Goal: Find contact information

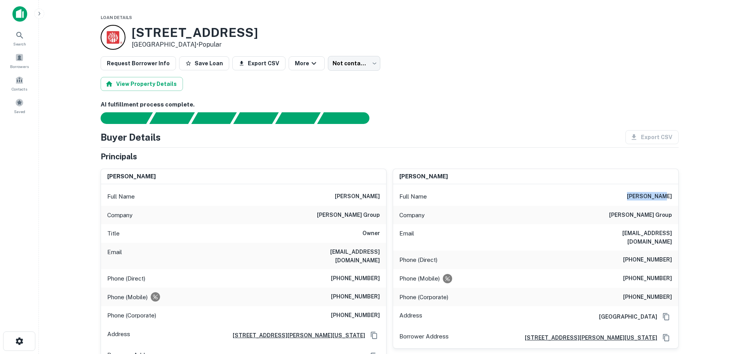
drag, startPoint x: 643, startPoint y: 196, endPoint x: 675, endPoint y: 196, distance: 31.8
click at [675, 196] on div "Full Name eli matalon" at bounding box center [535, 196] width 285 height 19
copy h6 "eli matalon"
drag, startPoint x: 322, startPoint y: 214, endPoint x: 386, endPoint y: 220, distance: 63.6
click at [386, 220] on div "Company burke leighton group" at bounding box center [243, 215] width 285 height 19
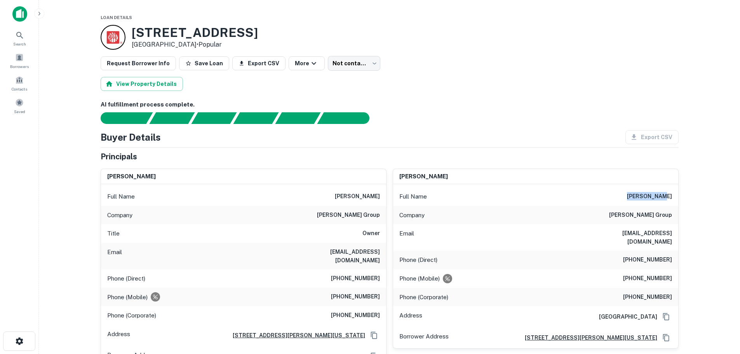
copy h6 "burke leighton group"
drag, startPoint x: 303, startPoint y: 250, endPoint x: 384, endPoint y: 251, distance: 80.8
click at [384, 251] on div "Email smatalon@burkeleighton.com" at bounding box center [243, 256] width 285 height 26
copy h6 "smatalon@burkeleighton.com"
drag, startPoint x: 340, startPoint y: 288, endPoint x: 379, endPoint y: 286, distance: 39.3
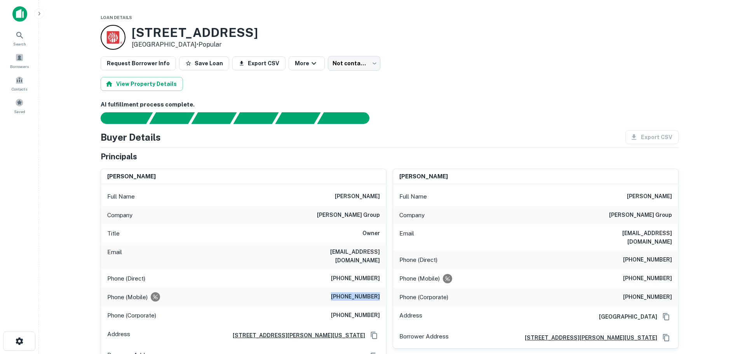
click at [379, 292] on h6 "(917) 589-7070" at bounding box center [355, 296] width 49 height 9
copy h6 "(917) 589-7070"
drag, startPoint x: 340, startPoint y: 272, endPoint x: 383, endPoint y: 271, distance: 42.7
click at [383, 271] on div "Phone (Direct) (212) 294-7090" at bounding box center [243, 278] width 285 height 19
copy h6 "(212) 294-7090"
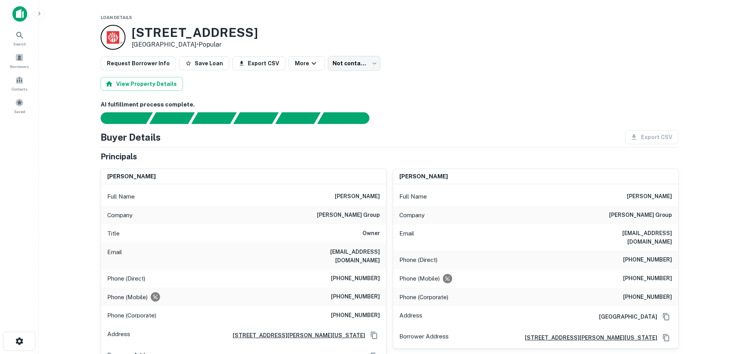
drag, startPoint x: 336, startPoint y: 310, endPoint x: 346, endPoint y: 308, distance: 10.7
click at [337, 310] on div "Phone (Corporate) (212) 279-1616" at bounding box center [243, 315] width 285 height 19
drag, startPoint x: 341, startPoint y: 308, endPoint x: 380, endPoint y: 308, distance: 38.8
click at [380, 308] on div "Phone (Corporate) (212) 279-1616" at bounding box center [243, 315] width 285 height 19
copy h6 "(212) 279-1616"
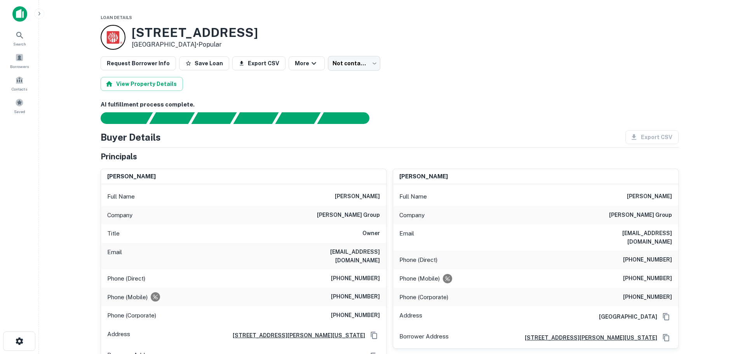
click at [448, 70] on div "Request Borrower Info Save Loan Export CSV More Not contacted **** ​" at bounding box center [390, 63] width 578 height 15
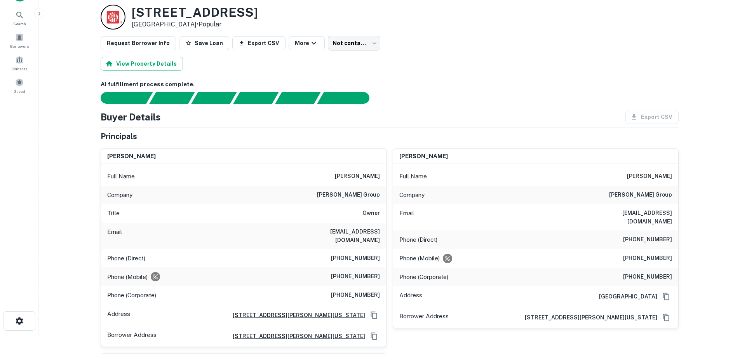
scroll to position [39, 0]
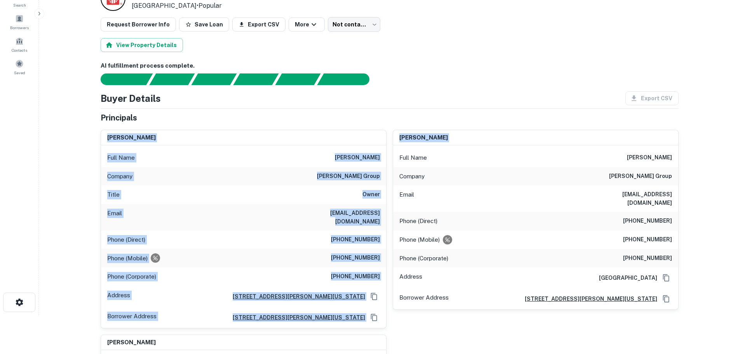
drag, startPoint x: 392, startPoint y: 122, endPoint x: 393, endPoint y: 154, distance: 31.9
click at [393, 154] on div "Principals samuel matalon Full Name samuel matalon Company burke leighton group…" at bounding box center [390, 287] width 578 height 351
click at [387, 114] on div "Principals" at bounding box center [390, 118] width 578 height 12
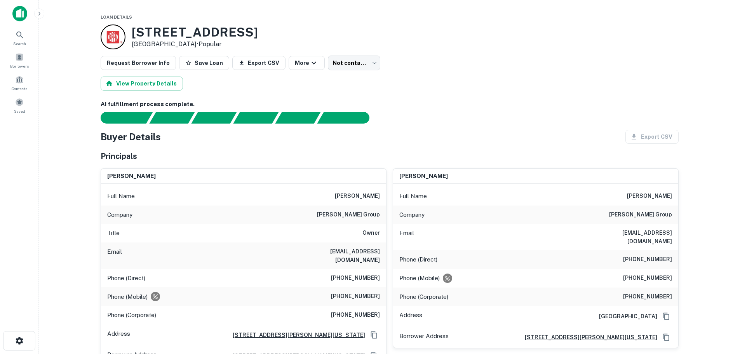
scroll to position [0, 0]
drag, startPoint x: 592, startPoint y: 234, endPoint x: 671, endPoint y: 234, distance: 79.2
click at [671, 234] on div "Email ematalon@burkeleighton.com" at bounding box center [535, 237] width 285 height 26
copy h6 "ematalon@burkeleighton.com"
drag, startPoint x: 629, startPoint y: 270, endPoint x: 673, endPoint y: 269, distance: 43.5
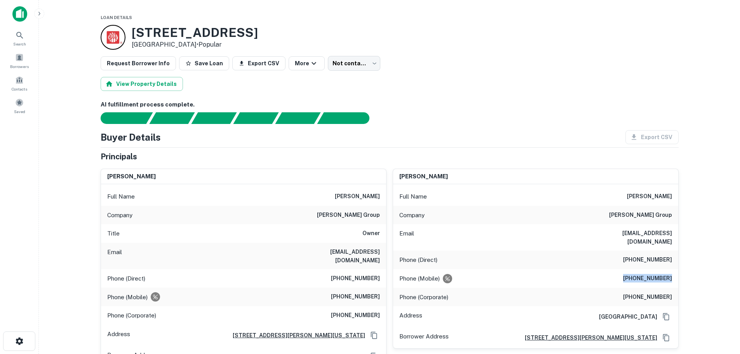
click at [673, 269] on div "Phone (Mobile) (646) 552-5981" at bounding box center [535, 278] width 285 height 19
copy h6 "(646) 552-5981"
drag, startPoint x: 633, startPoint y: 250, endPoint x: 675, endPoint y: 252, distance: 42.0
click at [675, 252] on div "Phone (Direct) (212) 294-7102" at bounding box center [535, 259] width 285 height 19
copy h6 "(212) 294-7102"
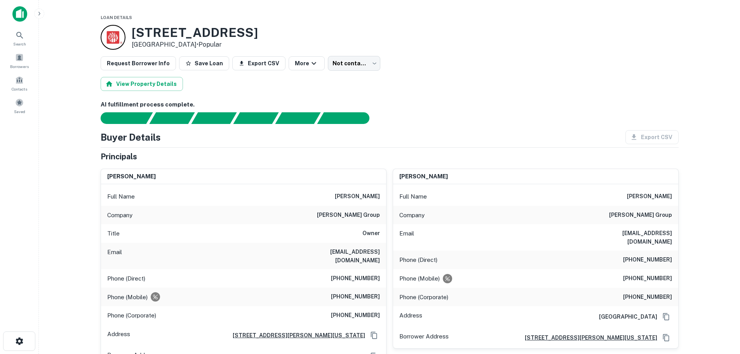
click at [633, 289] on div "Phone (Corporate) (212) 279-1616" at bounding box center [535, 297] width 285 height 19
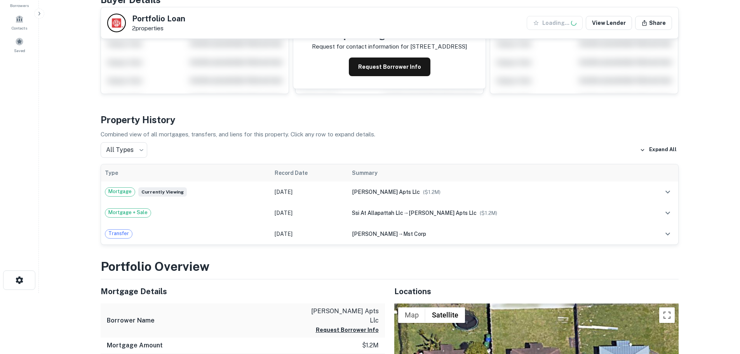
scroll to position [117, 0]
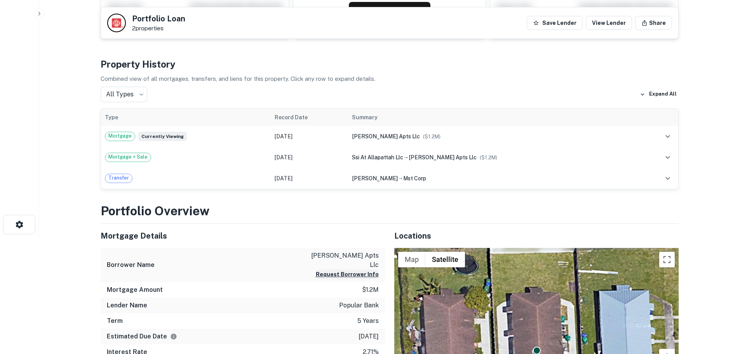
click at [335, 270] on button "Request Borrower Info" at bounding box center [347, 274] width 63 height 9
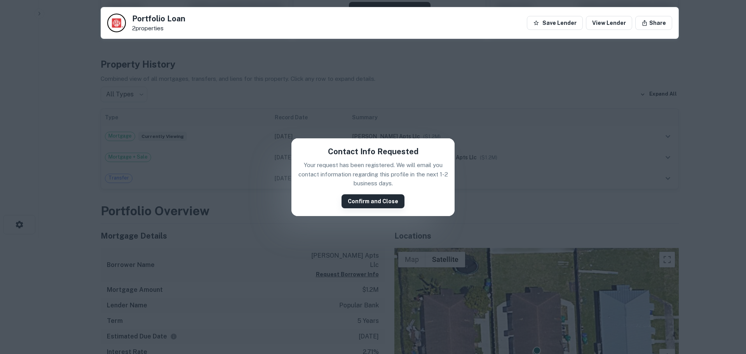
click at [350, 198] on button "Confirm and Close" at bounding box center [372, 201] width 63 height 14
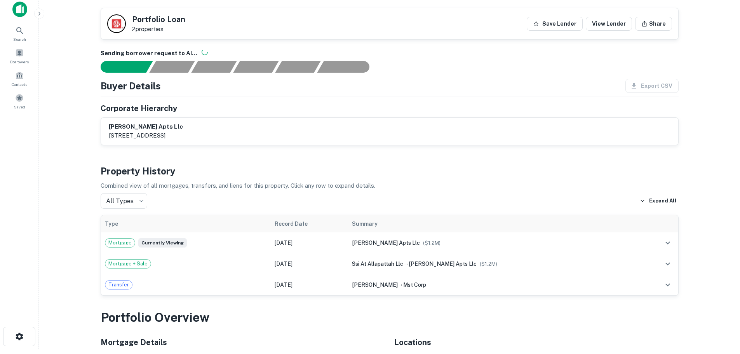
scroll to position [0, 0]
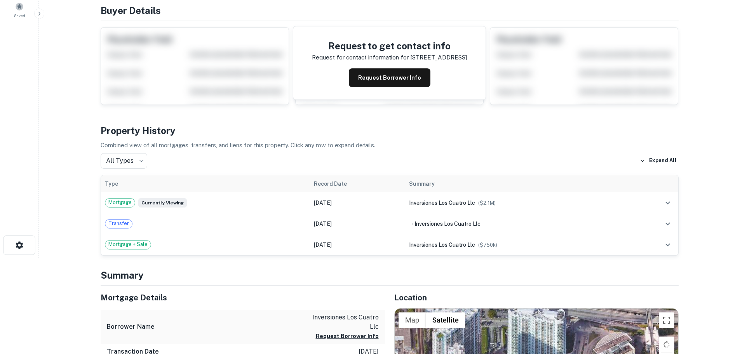
scroll to position [117, 0]
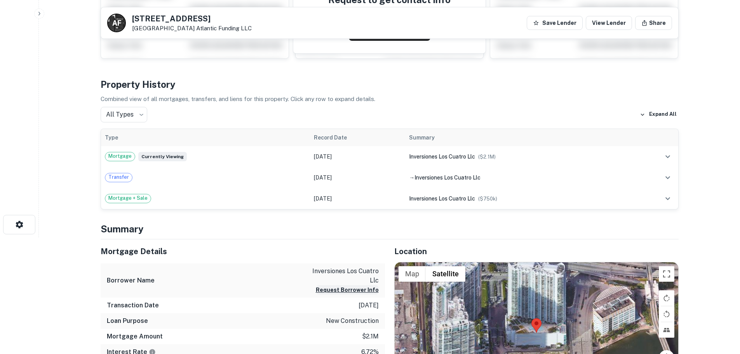
click at [355, 292] on button "Request Borrower Info" at bounding box center [347, 289] width 63 height 9
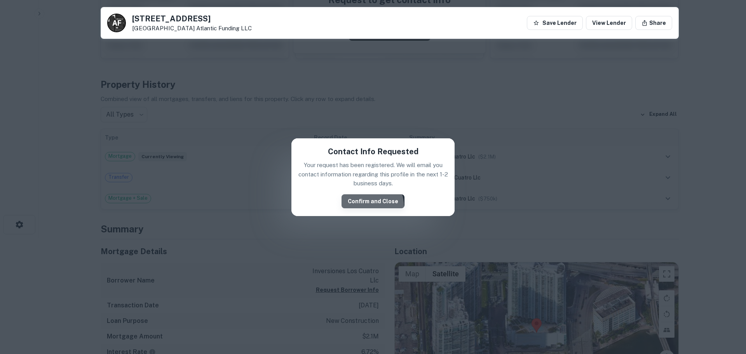
click at [359, 207] on button "Confirm and Close" at bounding box center [372, 201] width 63 height 14
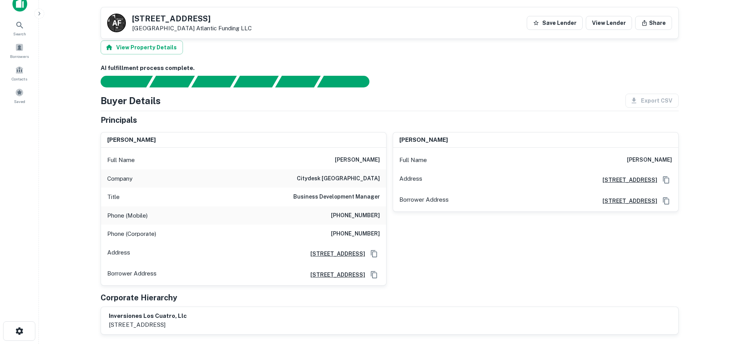
scroll to position [0, 0]
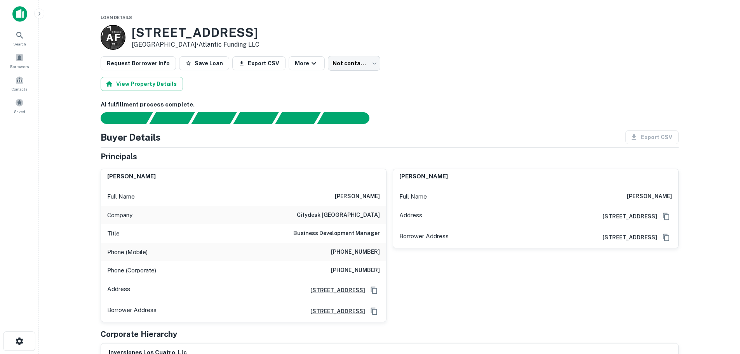
drag, startPoint x: 254, startPoint y: 31, endPoint x: 135, endPoint y: 32, distance: 118.8
click at [135, 32] on div "A F 350 S MIAMI AVE # CU Miami, FL 33130 • Atlantic Funding LLC" at bounding box center [390, 37] width 578 height 25
copy h3 "350 S MIAMI AVE # CU"
drag, startPoint x: 340, startPoint y: 216, endPoint x: 379, endPoint y: 215, distance: 39.2
click at [379, 215] on h6 "citydesk miami" at bounding box center [338, 214] width 83 height 9
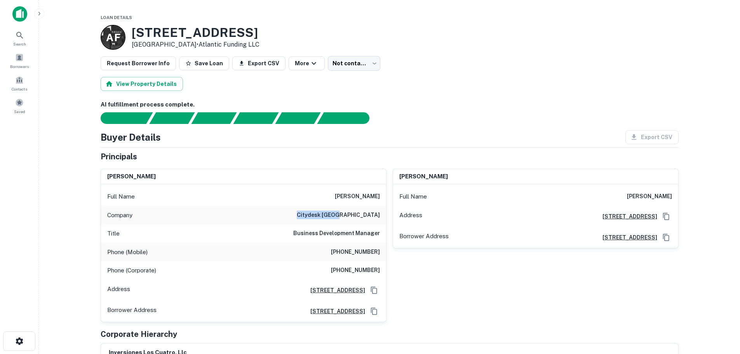
copy h6 "citydesk miami"
drag, startPoint x: 339, startPoint y: 196, endPoint x: 382, endPoint y: 201, distance: 43.0
click at [382, 201] on div "Full Name alejandro anez" at bounding box center [243, 196] width 285 height 19
copy h6 "alejandro anez"
